Goal: Information Seeking & Learning: Learn about a topic

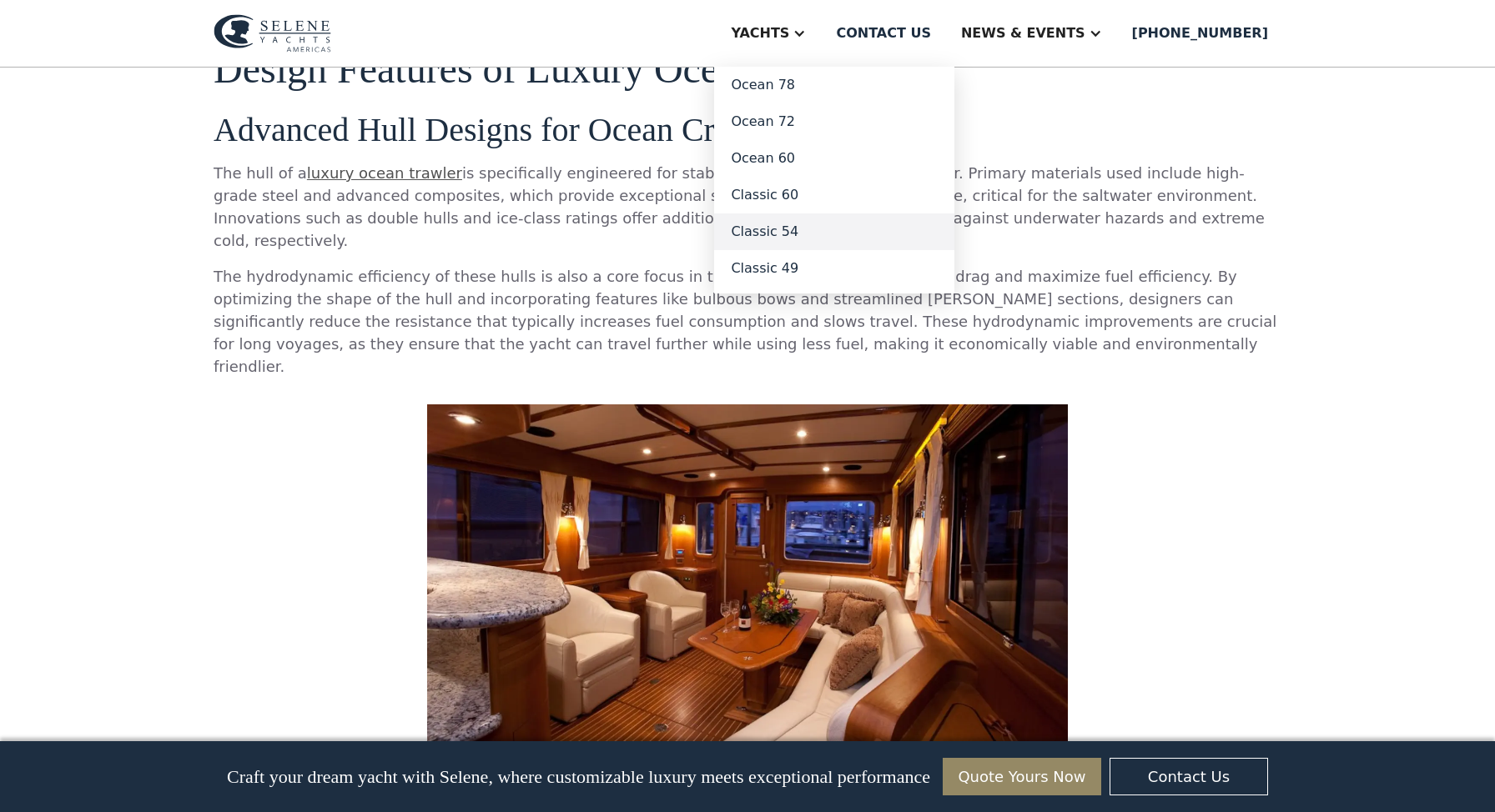
scroll to position [1269, 0]
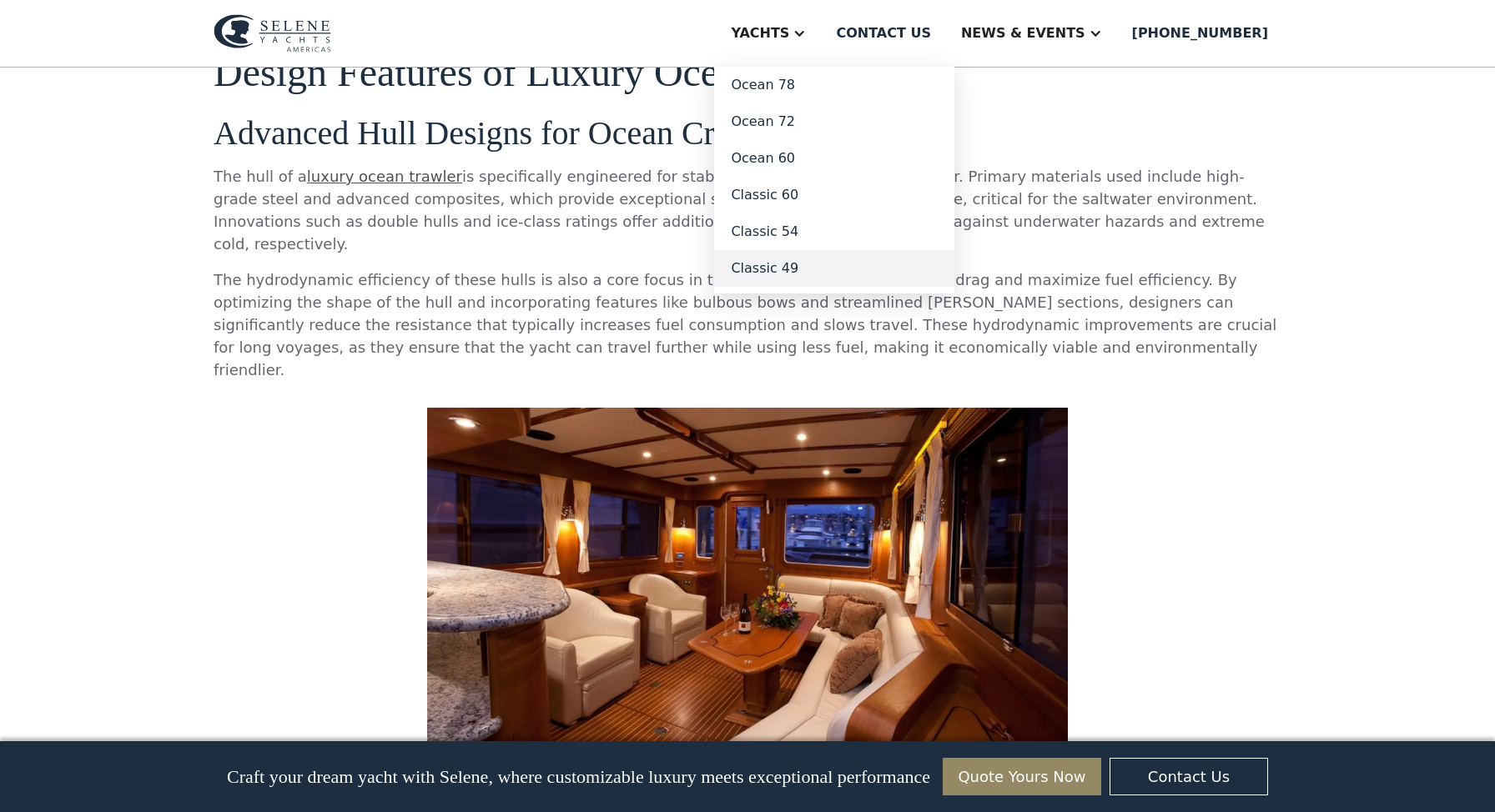
click at [817, 264] on link "Classic 49" at bounding box center [834, 268] width 241 height 36
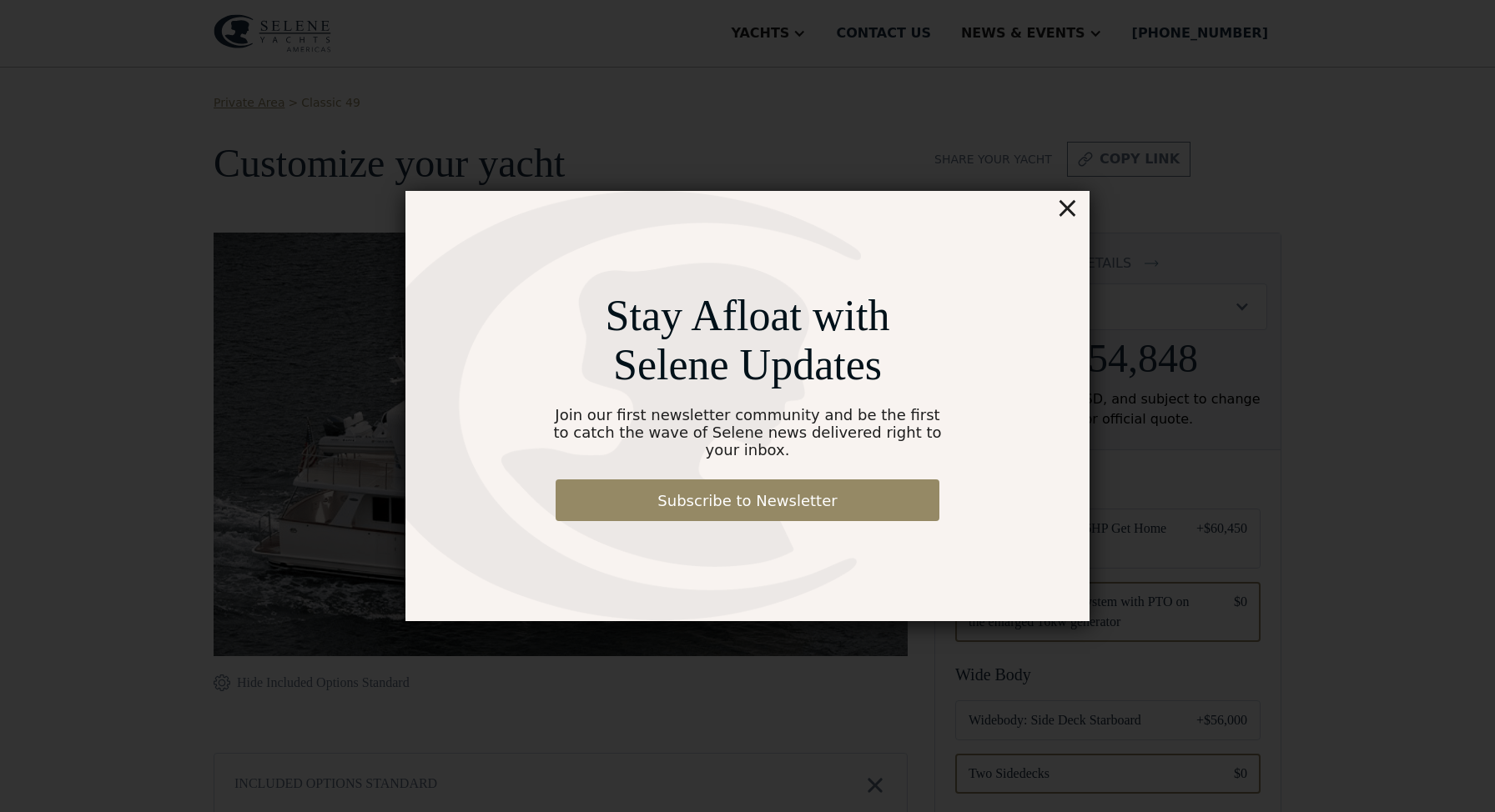
click at [1064, 219] on div "×" at bounding box center [1067, 207] width 24 height 33
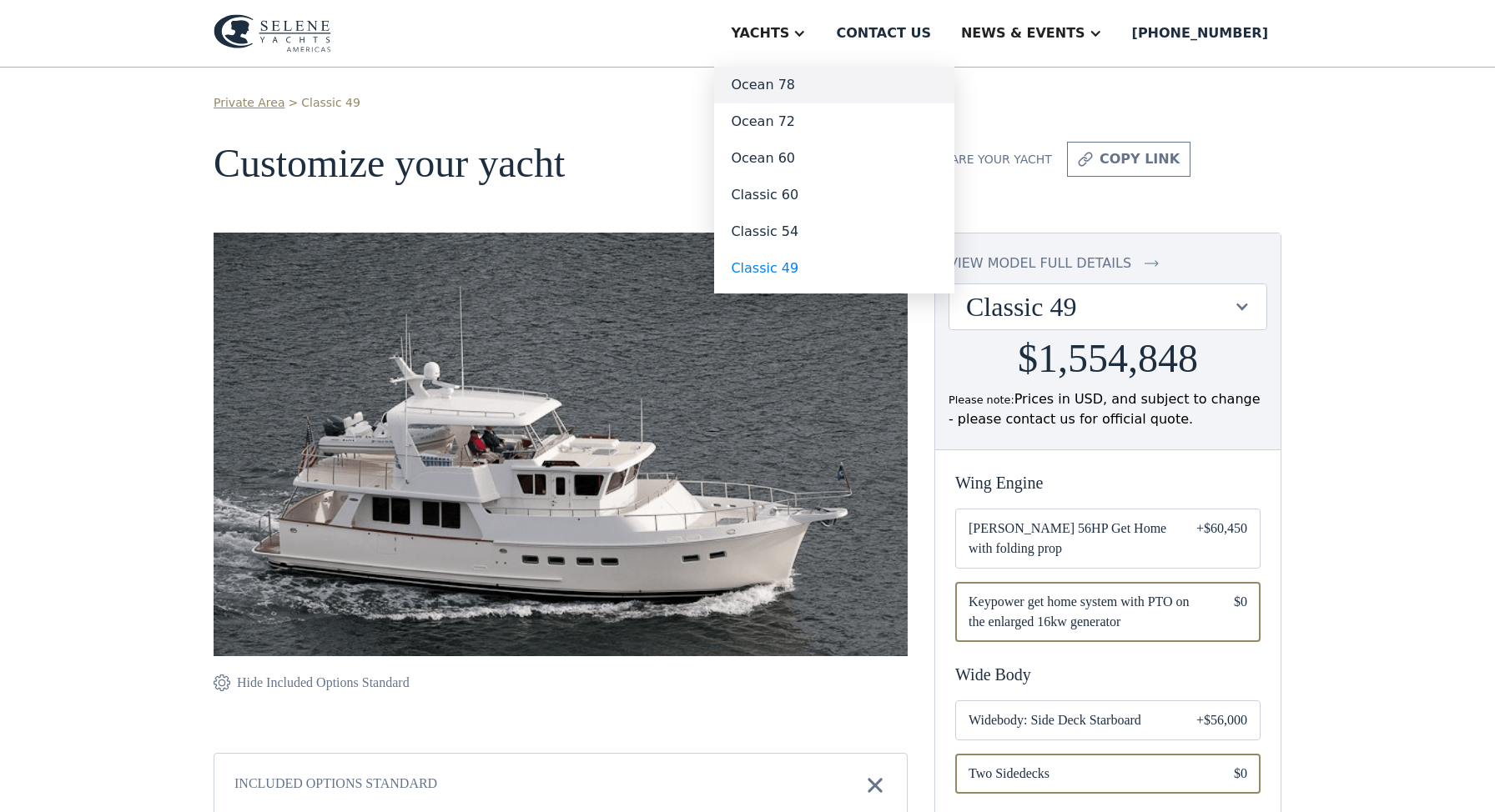
click at [804, 83] on link "Ocean 78" at bounding box center [834, 85] width 241 height 36
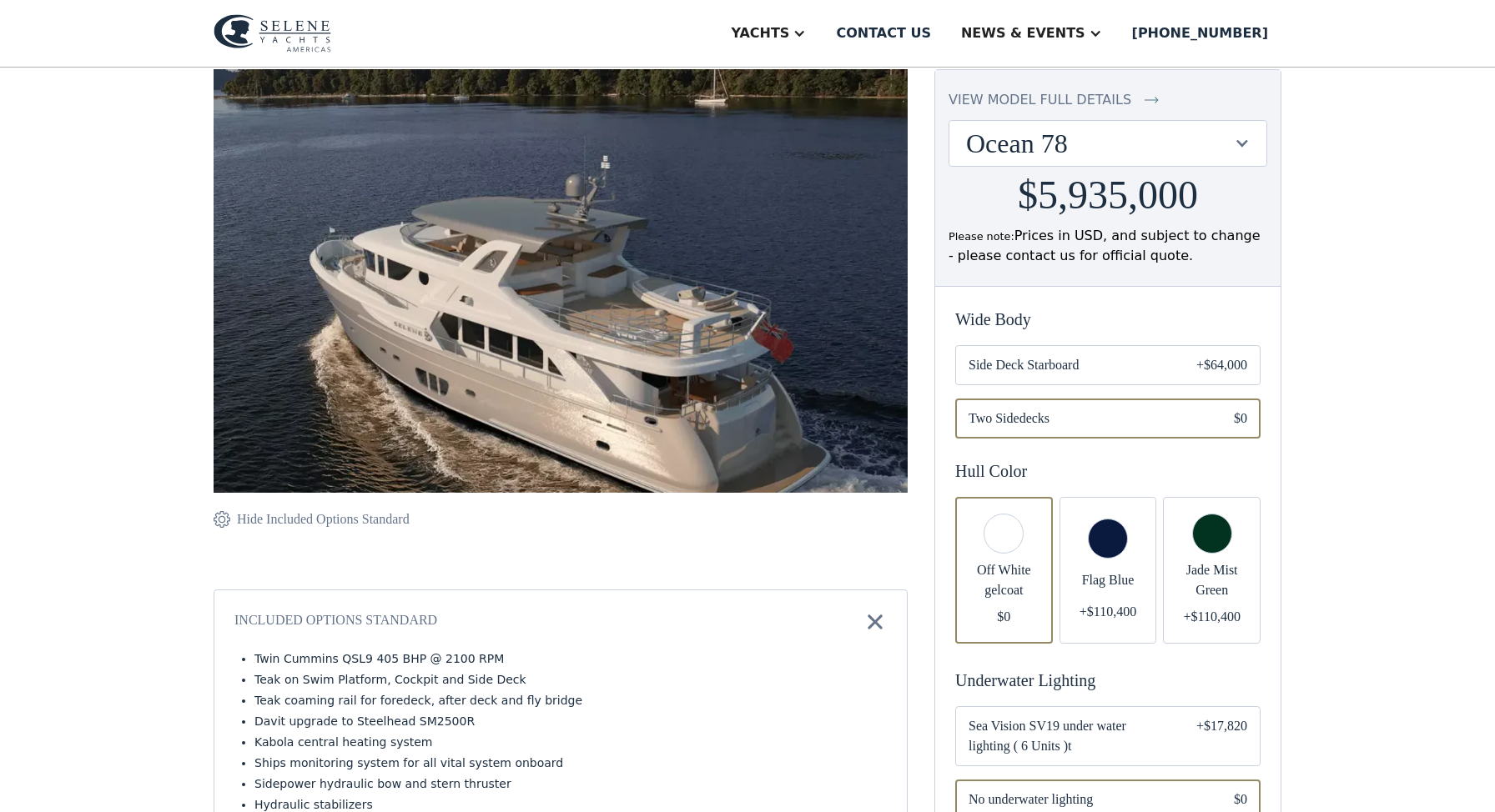
scroll to position [162, 0]
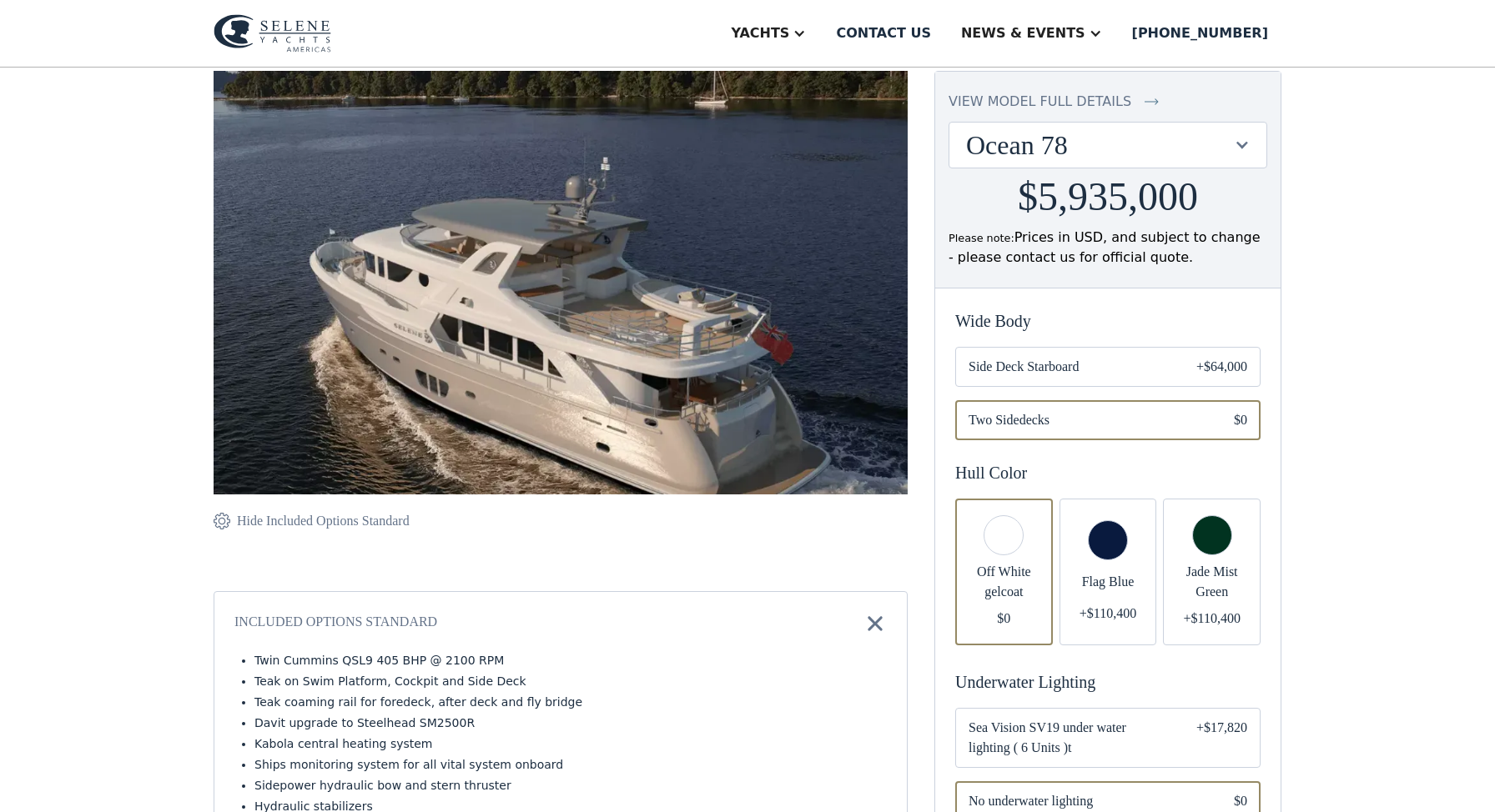
click at [1218, 584] on span "Jade Mist Green" at bounding box center [1212, 582] width 71 height 40
click at [1104, 582] on span "Flag Blue" at bounding box center [1108, 582] width 71 height 20
click at [1031, 585] on span "Off White gelcoat" at bounding box center [1004, 582] width 71 height 40
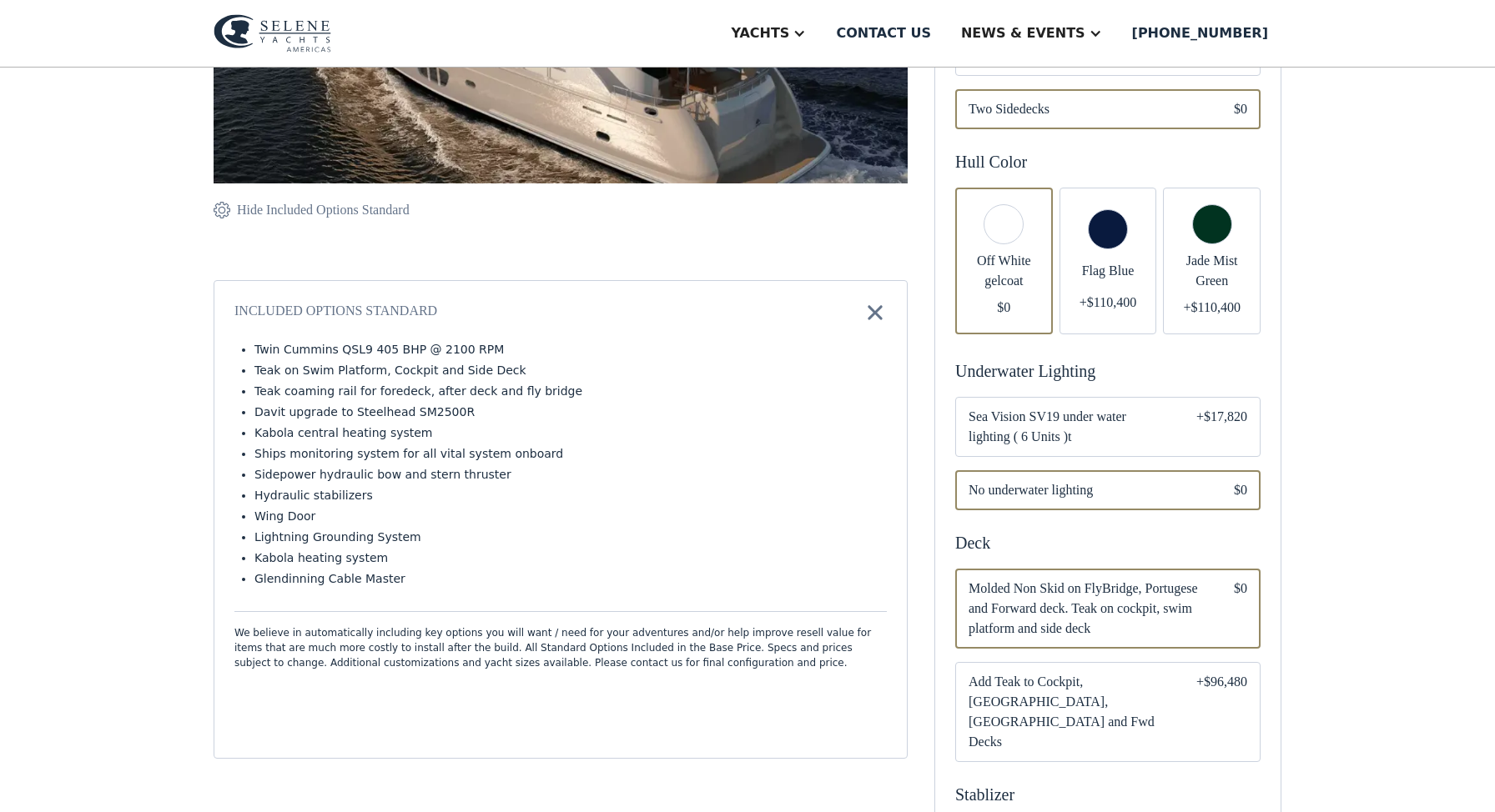
scroll to position [474, 0]
